Goal: Information Seeking & Learning: Learn about a topic

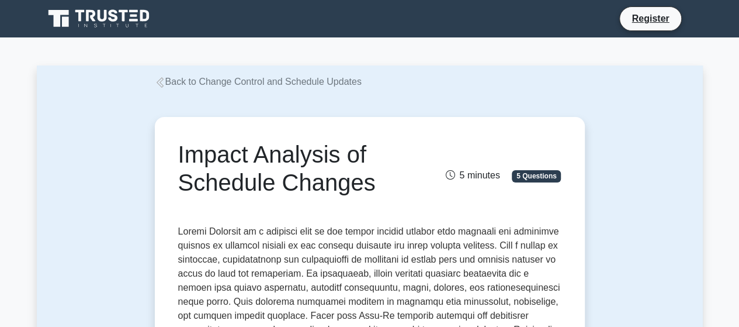
click at [158, 82] on icon at bounding box center [160, 82] width 11 height 11
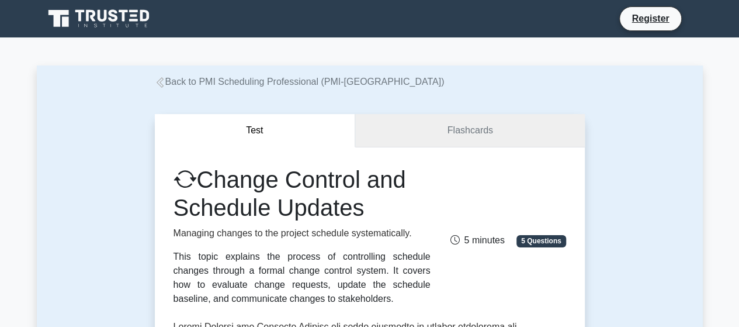
click at [446, 131] on link "Flashcards" at bounding box center [469, 130] width 229 height 33
